Goal: Communication & Community: Answer question/provide support

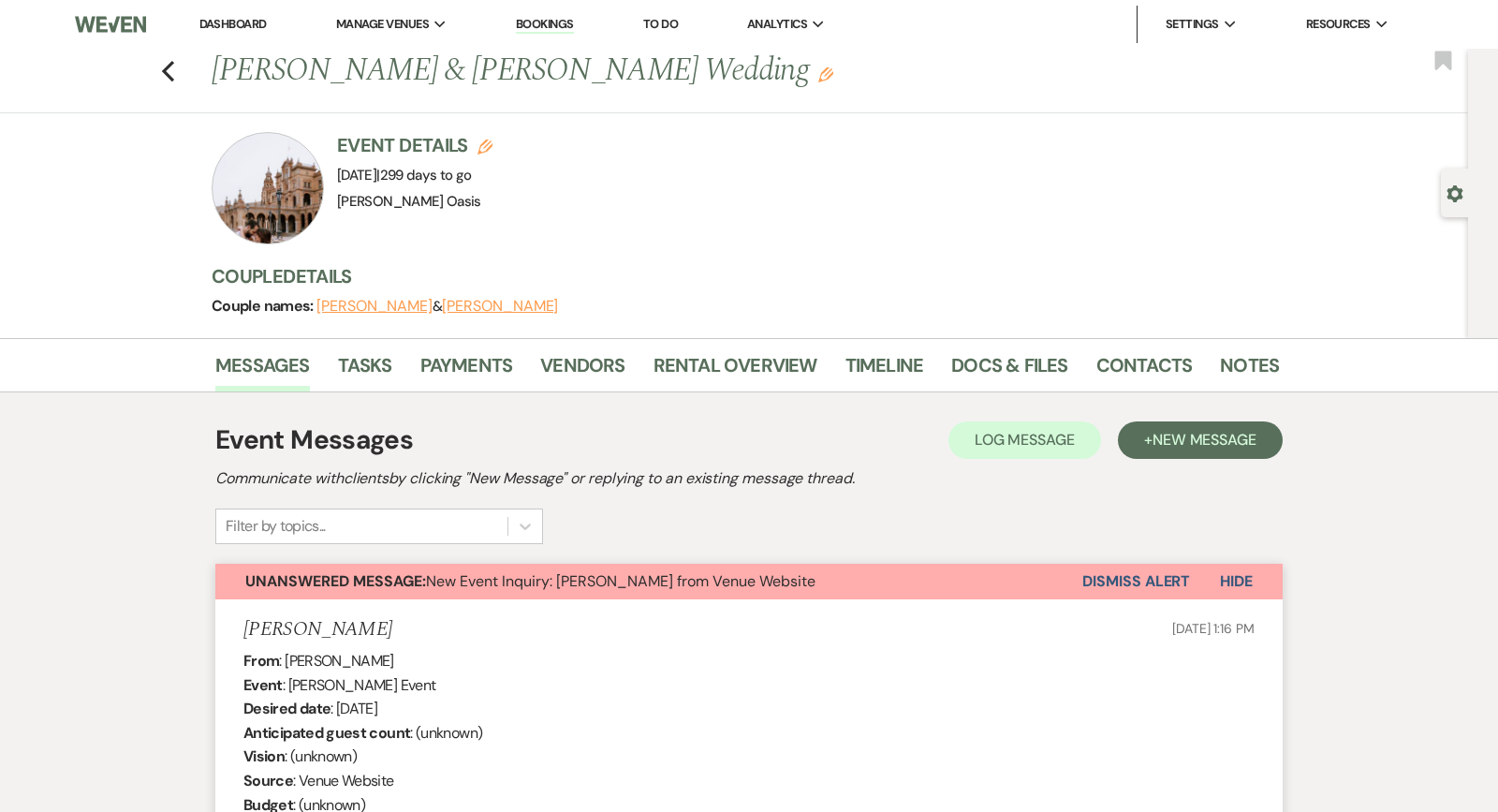
click at [235, 27] on link "Dashboard" at bounding box center [233, 24] width 68 height 16
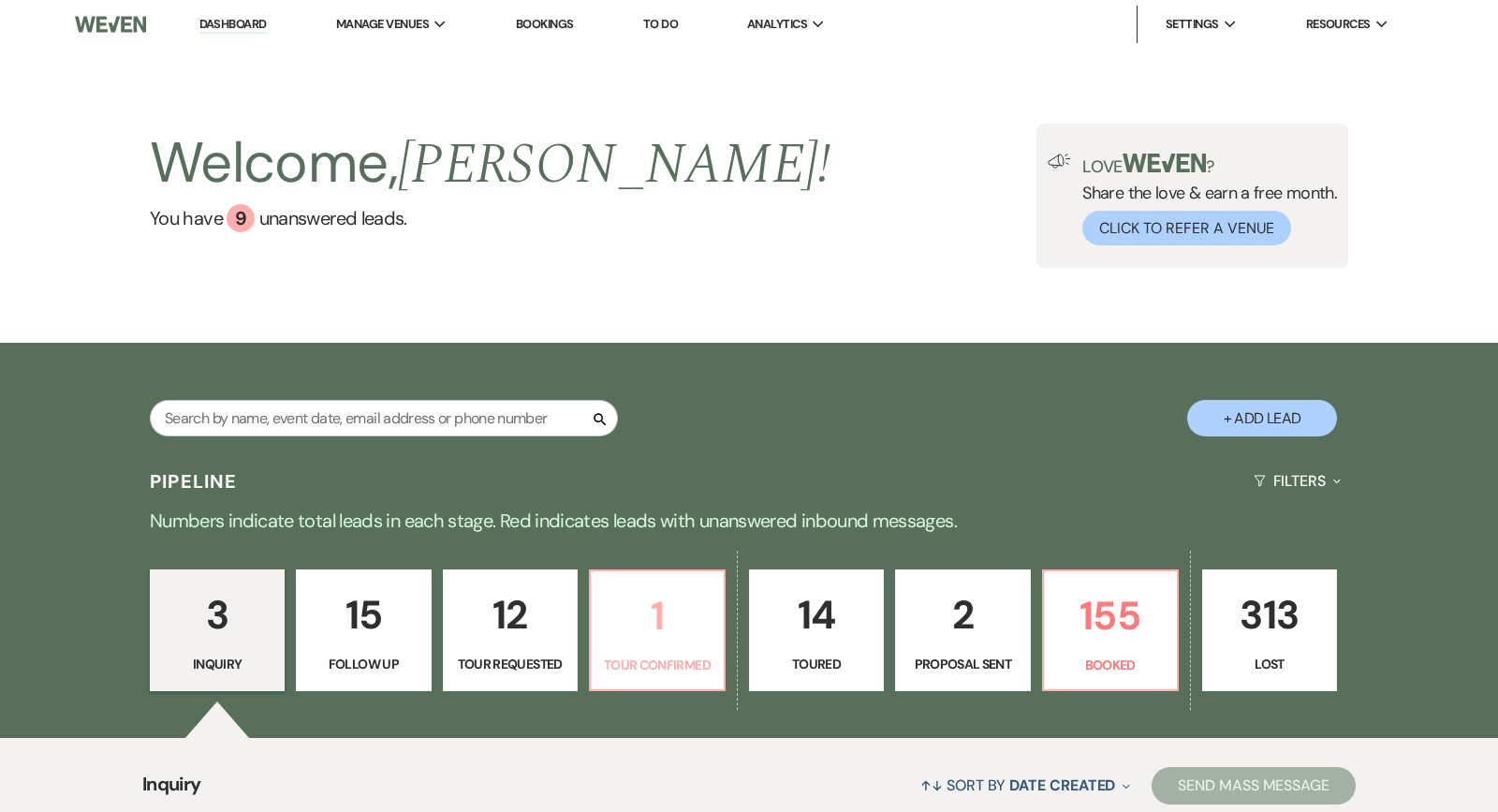
click at [605, 610] on p "1" at bounding box center [657, 616] width 110 height 63
select select "4"
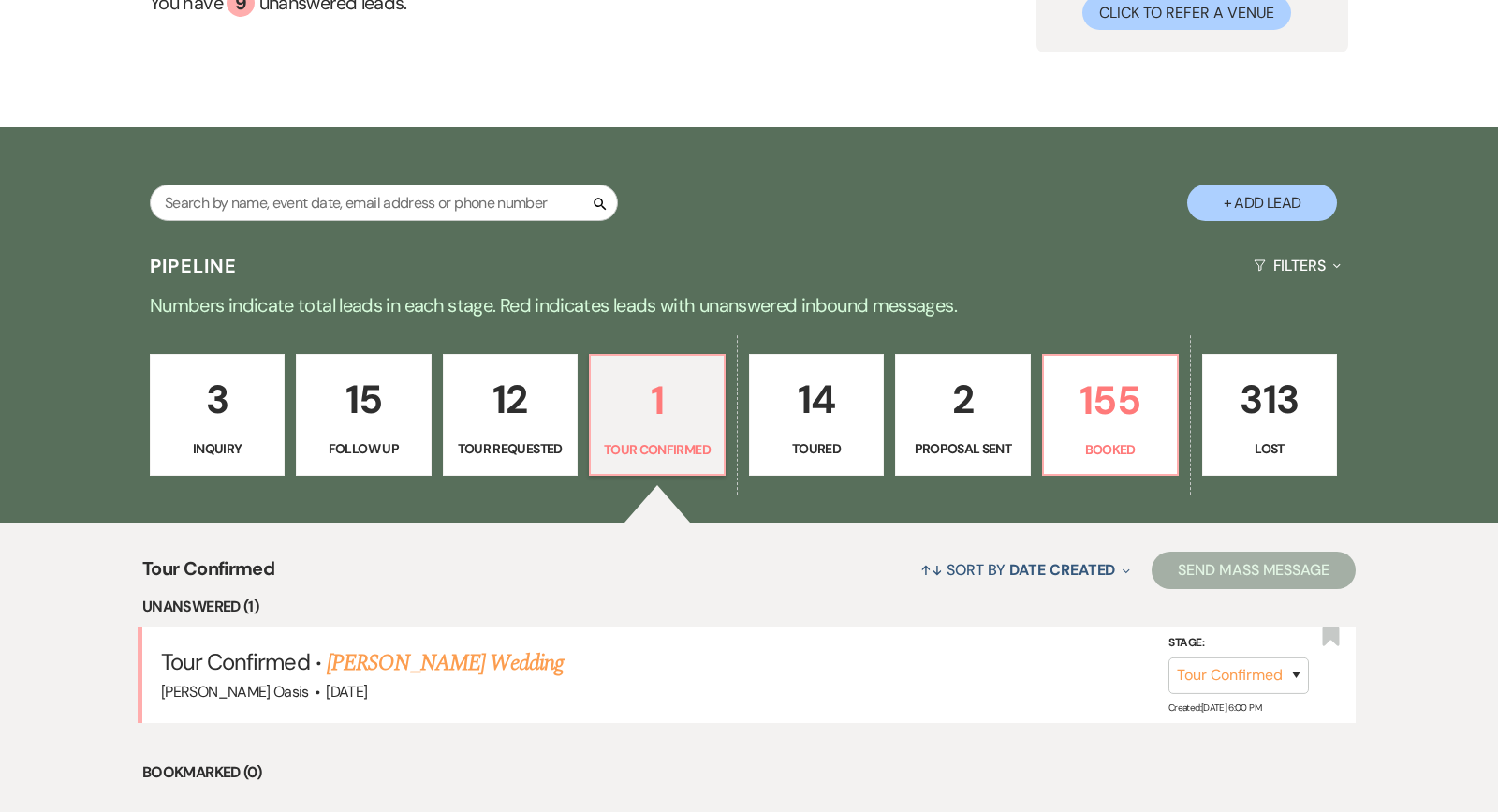
scroll to position [215, 0]
click at [497, 665] on link "[PERSON_NAME] Wedding" at bounding box center [445, 663] width 237 height 33
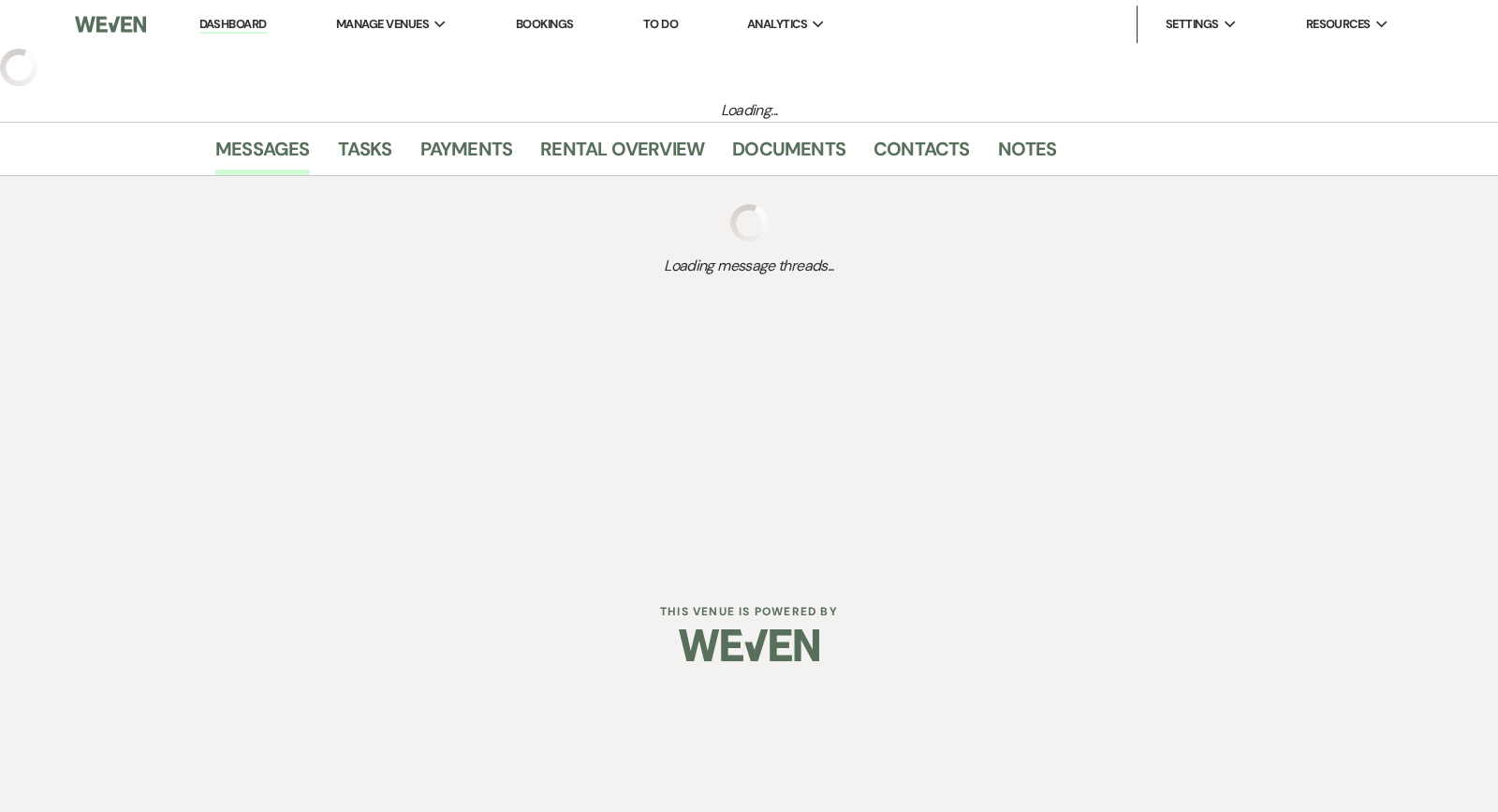
select select "4"
select select "5"
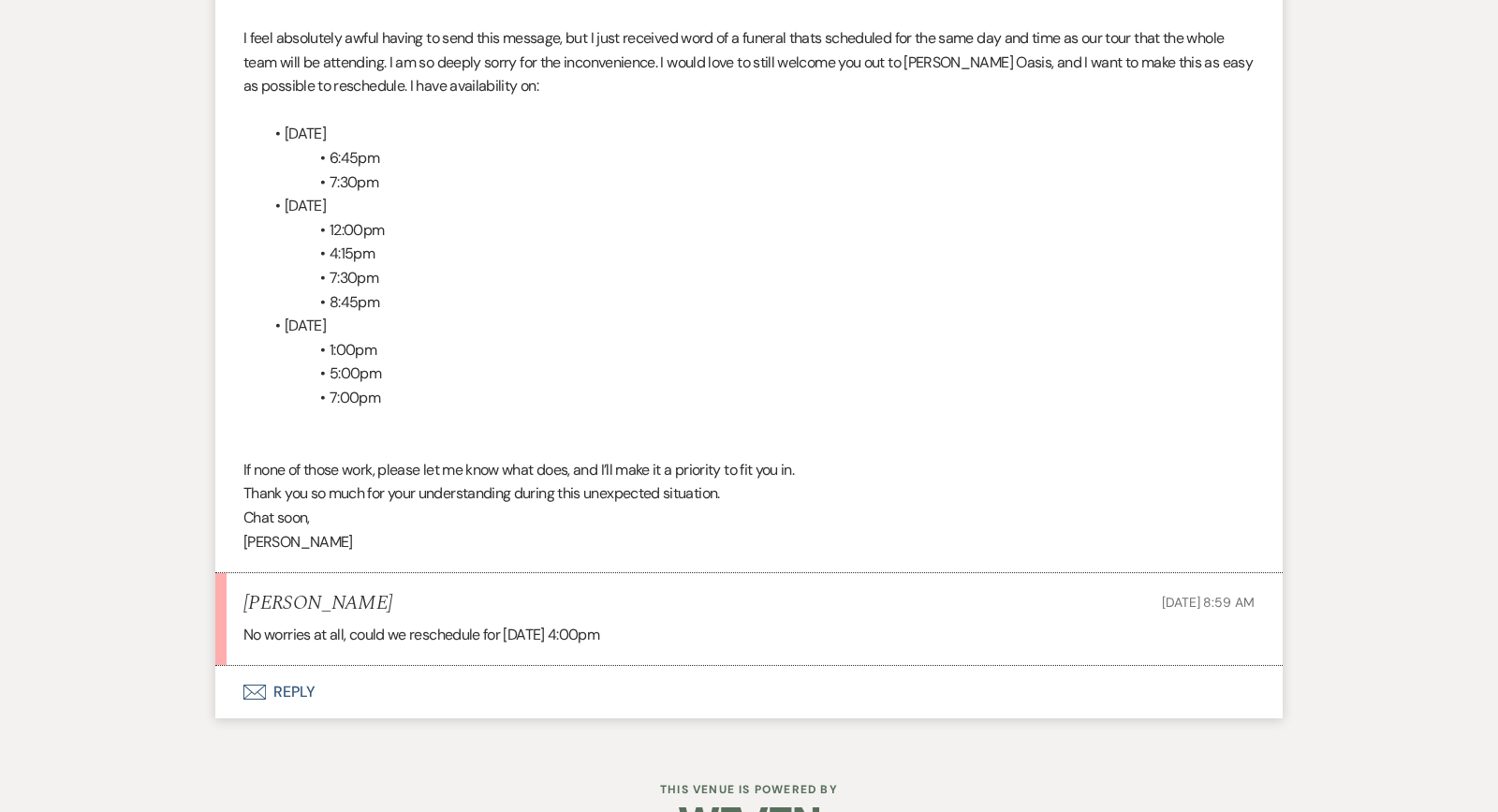
scroll to position [2687, 0]
click at [593, 667] on button "Envelope Reply" at bounding box center [749, 692] width 1068 height 52
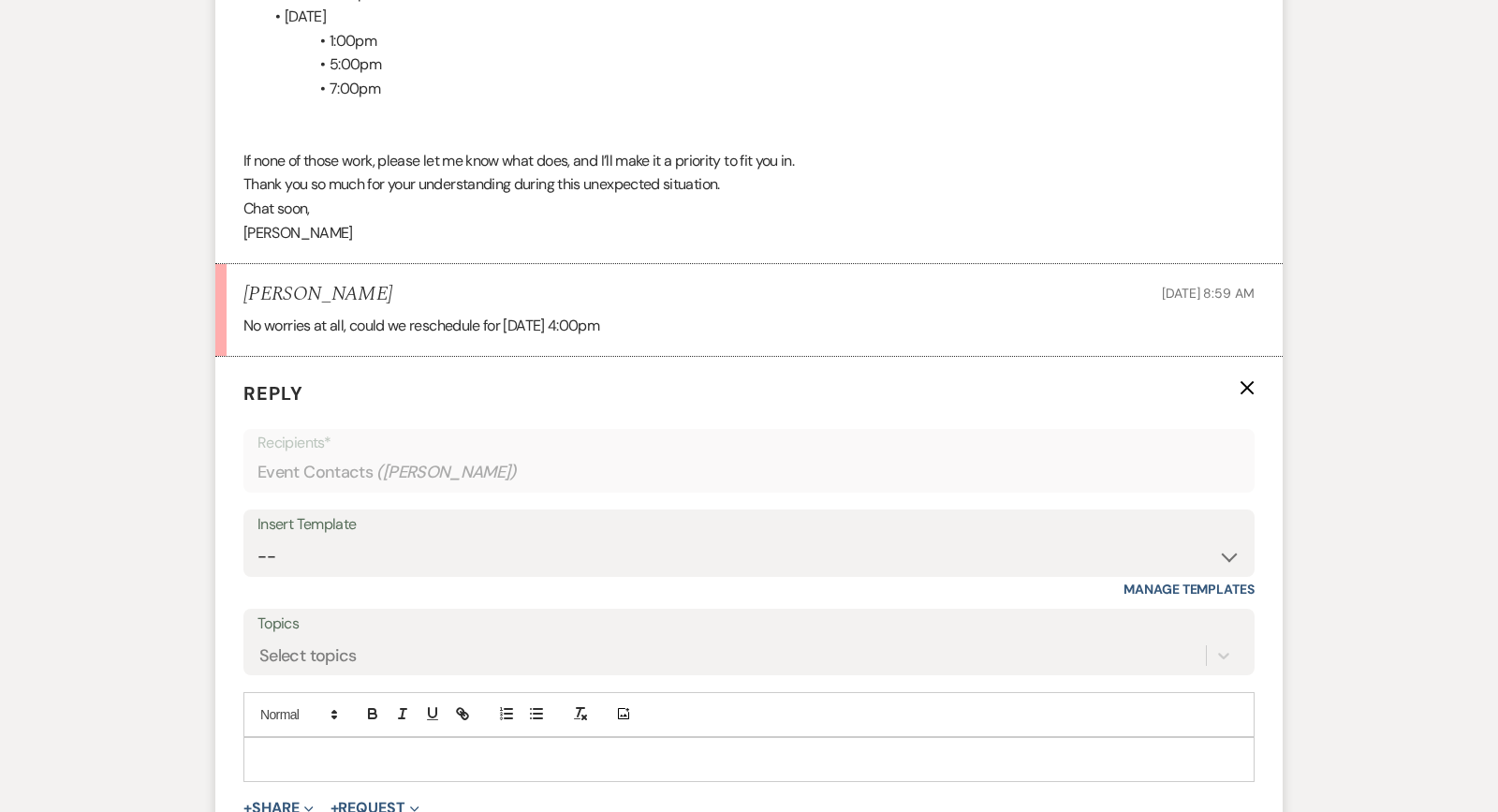
scroll to position [3046, 0]
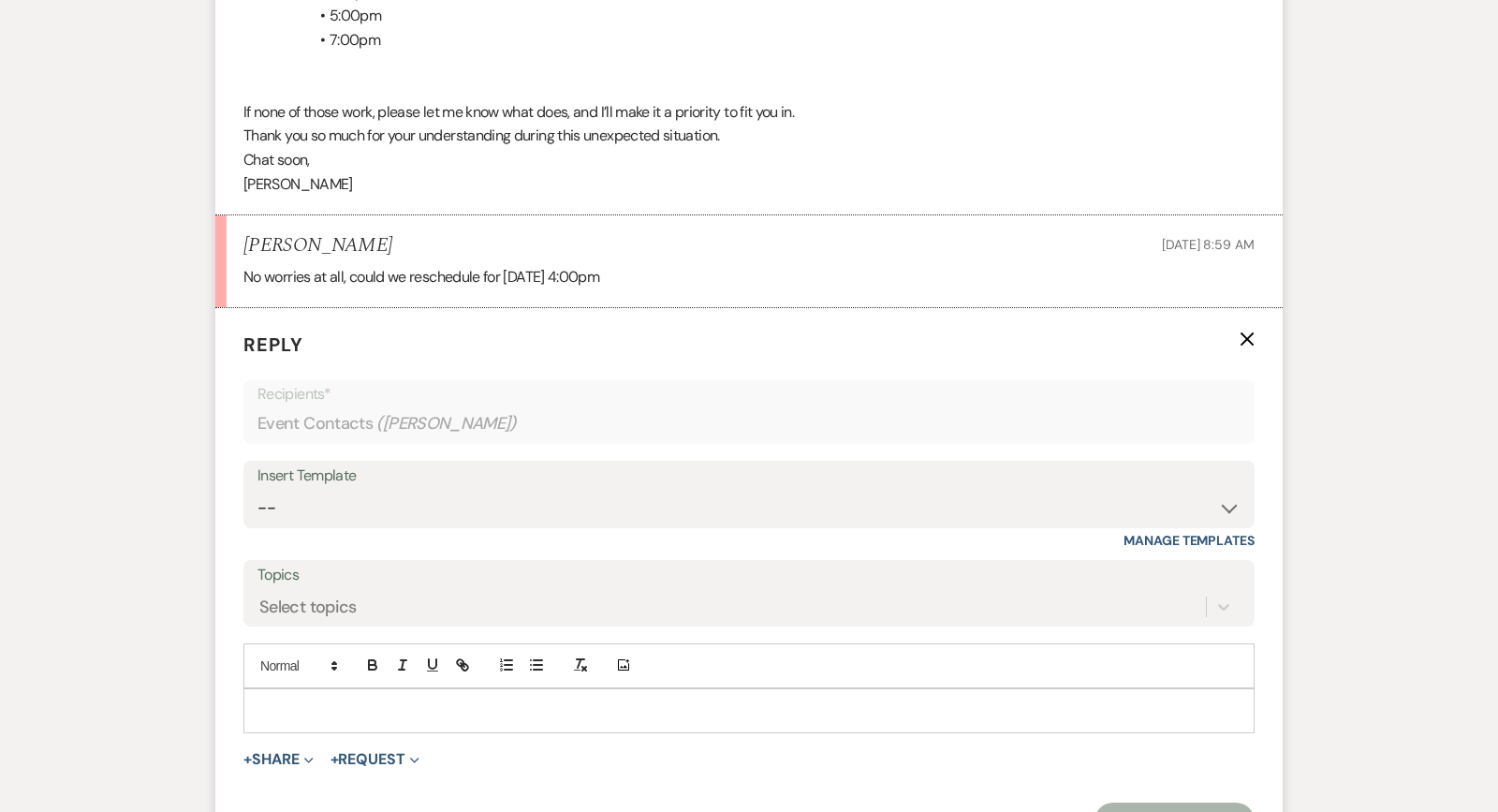
click at [491, 689] on div at bounding box center [749, 711] width 1010 height 43
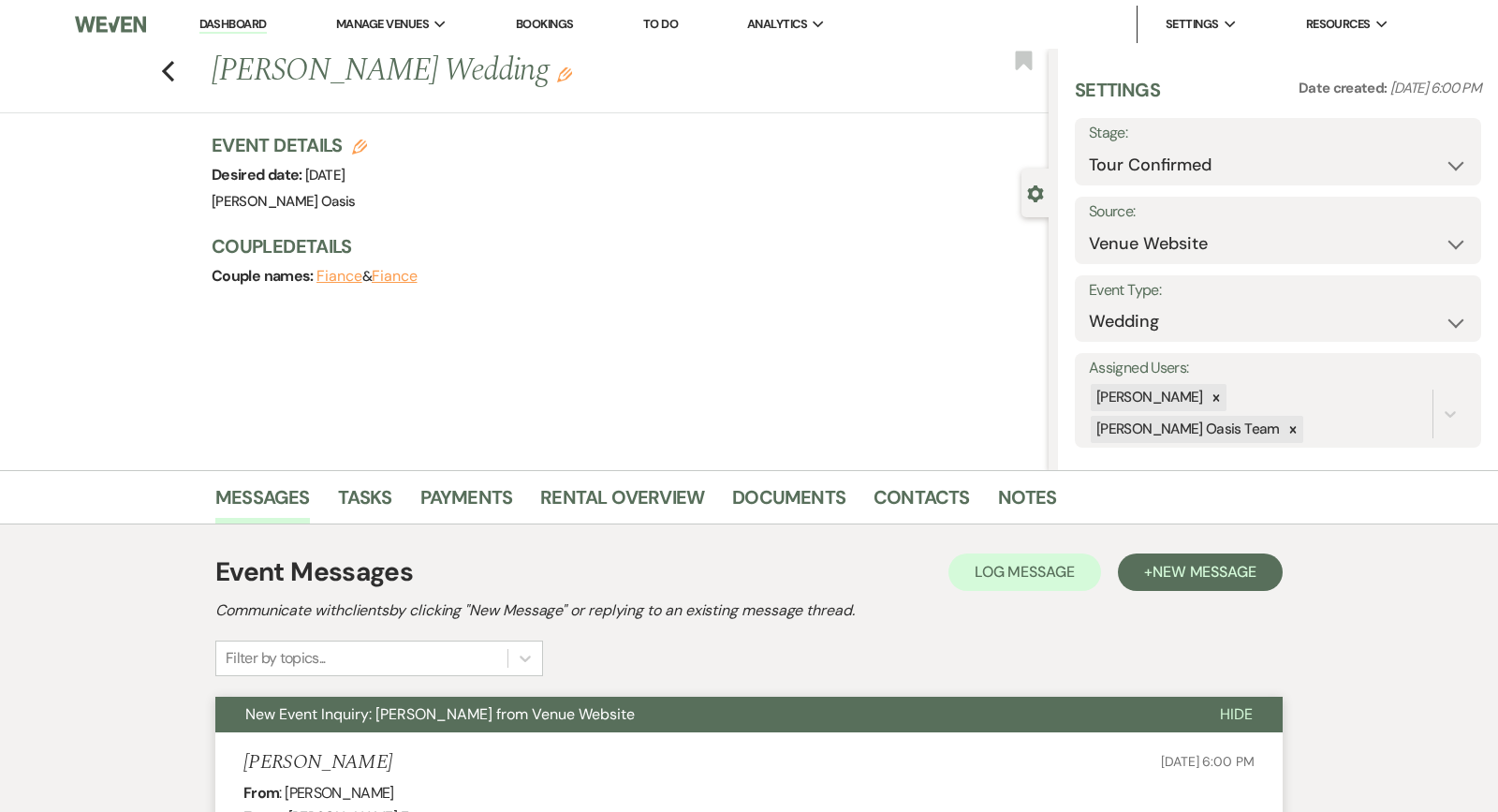
scroll to position [0, 0]
click at [173, 69] on icon "Previous" at bounding box center [168, 71] width 14 height 23
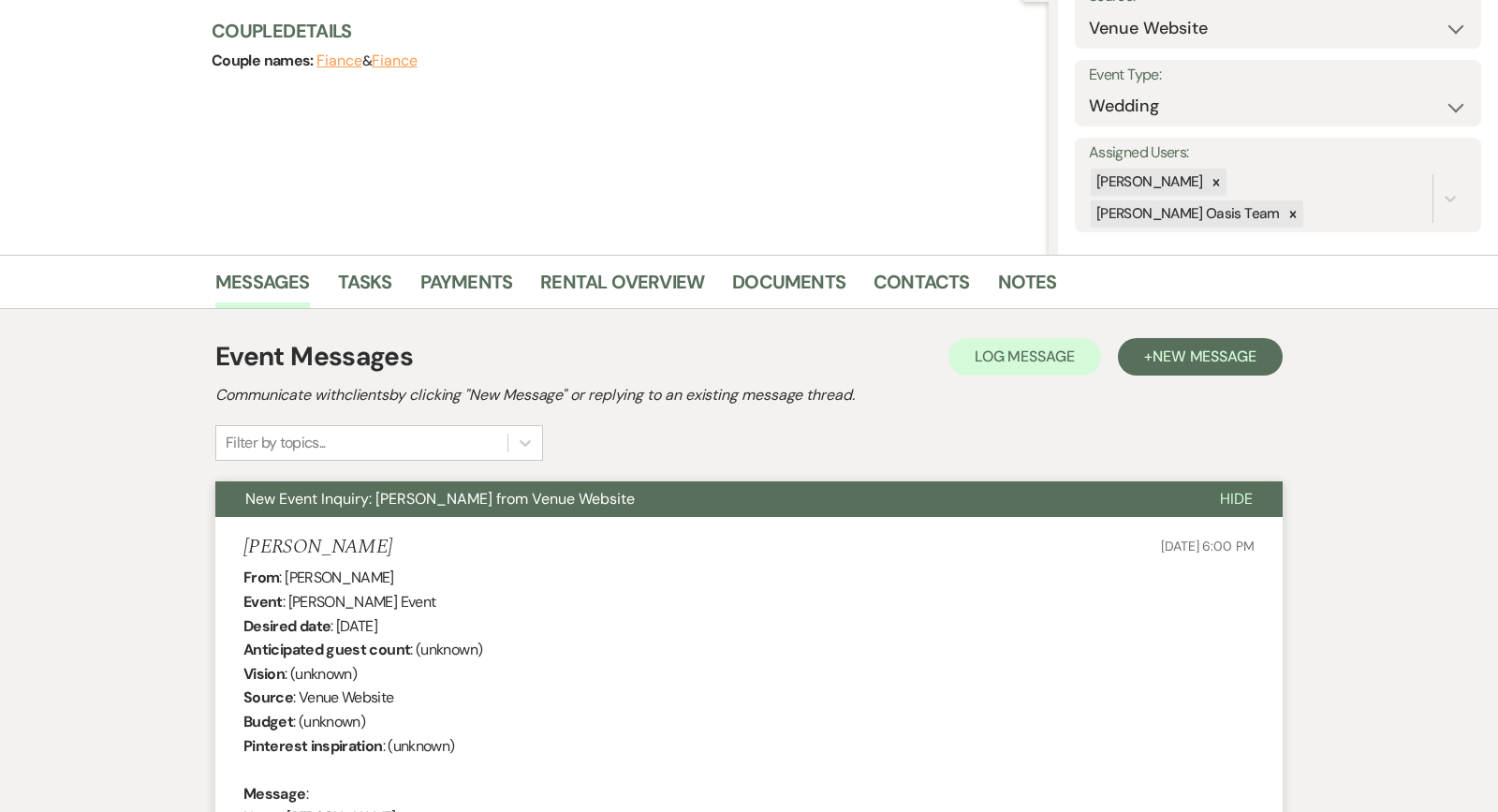
select select "4"
